Goal: Transaction & Acquisition: Purchase product/service

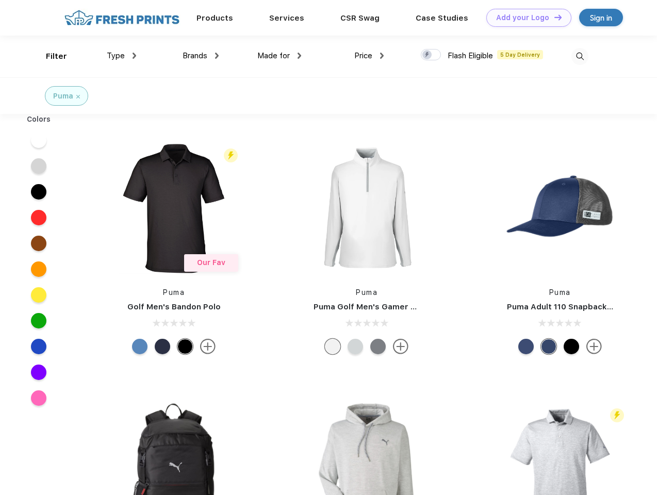
scroll to position [1, 0]
click at [525, 18] on link "Add your Logo Design Tool" at bounding box center [528, 18] width 85 height 18
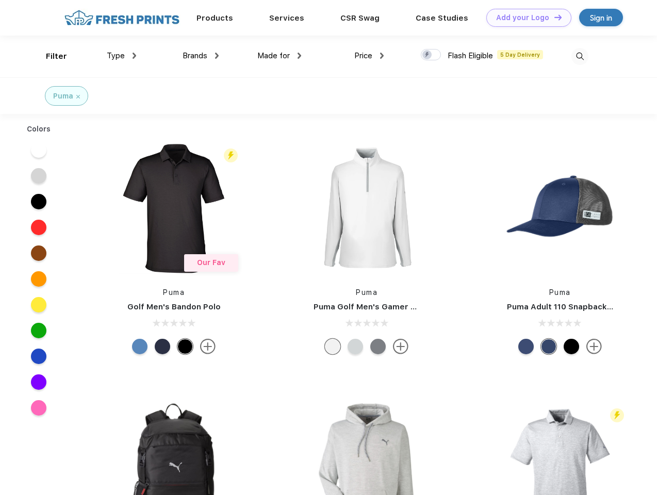
click at [0, 0] on div "Design Tool" at bounding box center [0, 0] width 0 height 0
click at [553, 17] on link "Add your Logo Design Tool" at bounding box center [528, 18] width 85 height 18
click at [50, 56] on div "Filter" at bounding box center [56, 57] width 21 height 12
click at [122, 56] on span "Type" at bounding box center [116, 55] width 18 height 9
click at [201, 56] on span "Brands" at bounding box center [195, 55] width 25 height 9
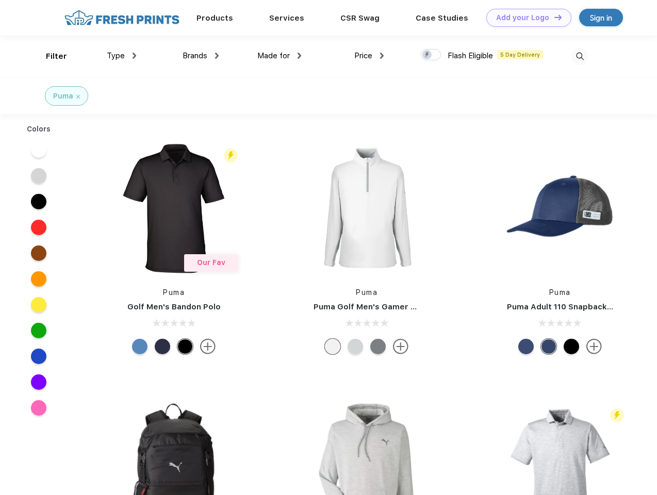
click at [279, 56] on span "Made for" at bounding box center [273, 55] width 32 height 9
click at [369, 56] on span "Price" at bounding box center [363, 55] width 18 height 9
click at [431, 55] on div at bounding box center [431, 54] width 20 height 11
click at [427, 55] on input "checkbox" at bounding box center [424, 51] width 7 height 7
click at [580, 56] on img at bounding box center [579, 56] width 17 height 17
